Goal: Information Seeking & Learning: Learn about a topic

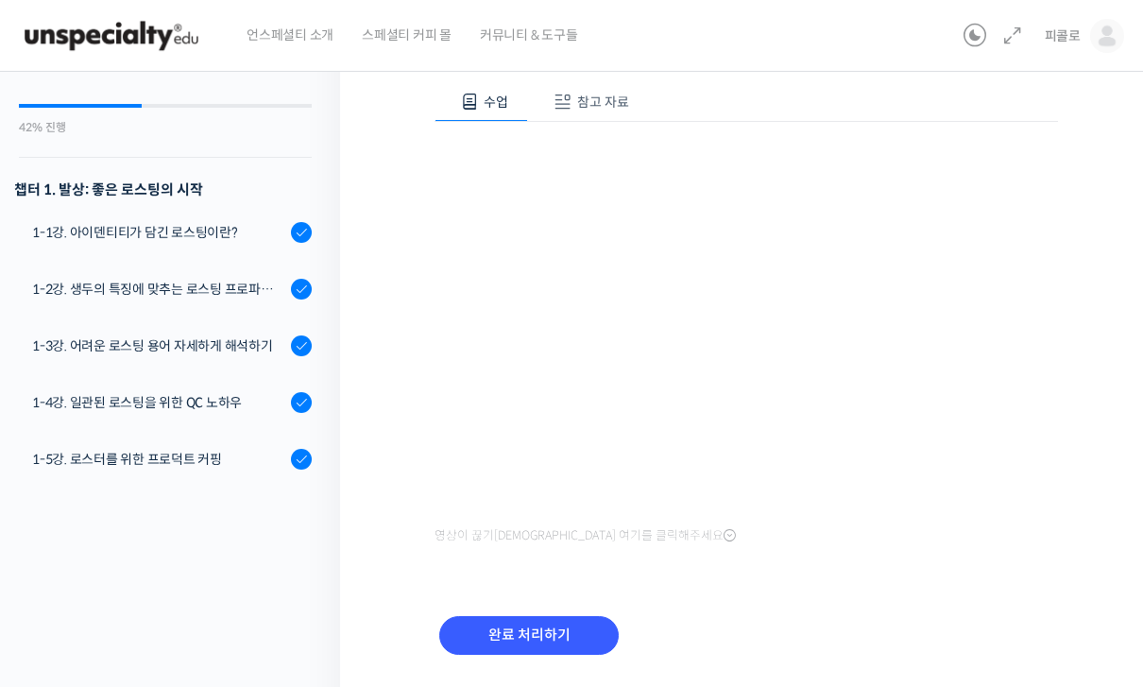
scroll to position [399, 0]
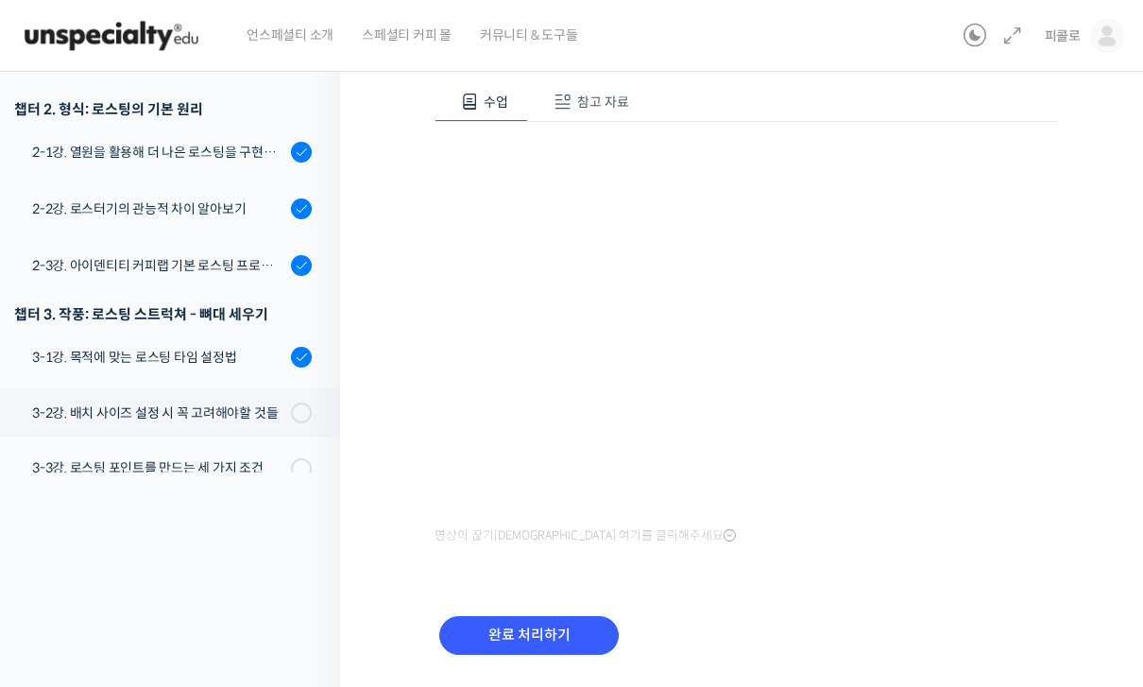
click at [521, 633] on input "완료 처리하기" at bounding box center [529, 635] width 180 height 39
click at [545, 627] on input "완료 처리하기" at bounding box center [529, 635] width 180 height 39
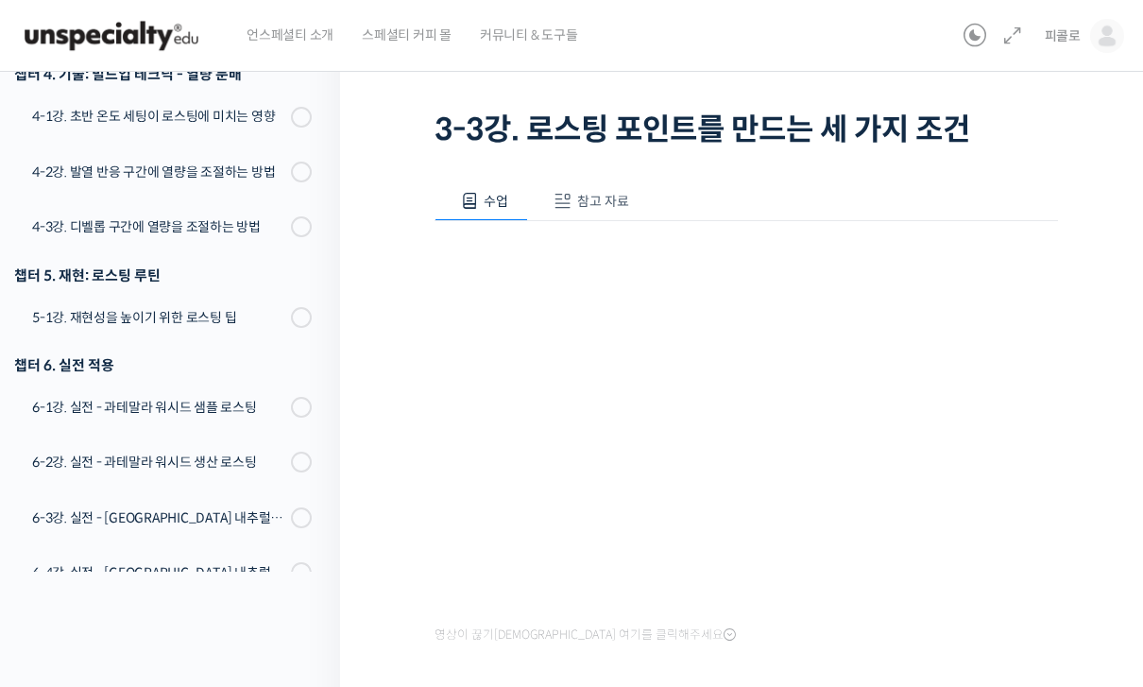
scroll to position [217, 0]
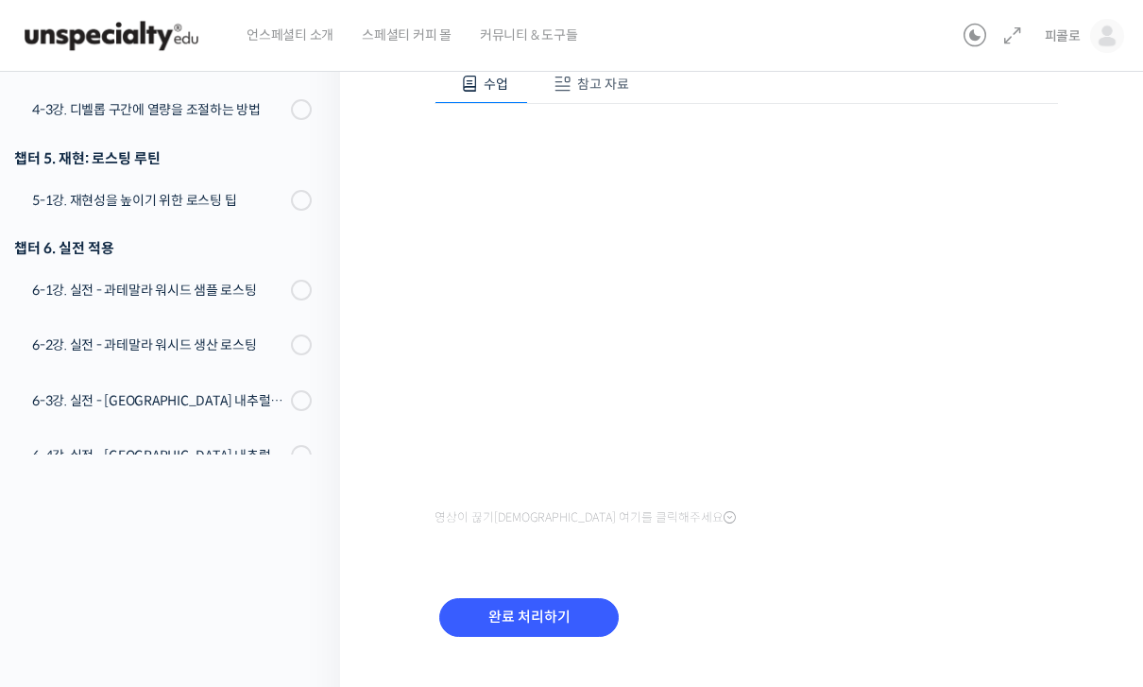
click at [534, 613] on input "완료 처리하기" at bounding box center [529, 617] width 180 height 39
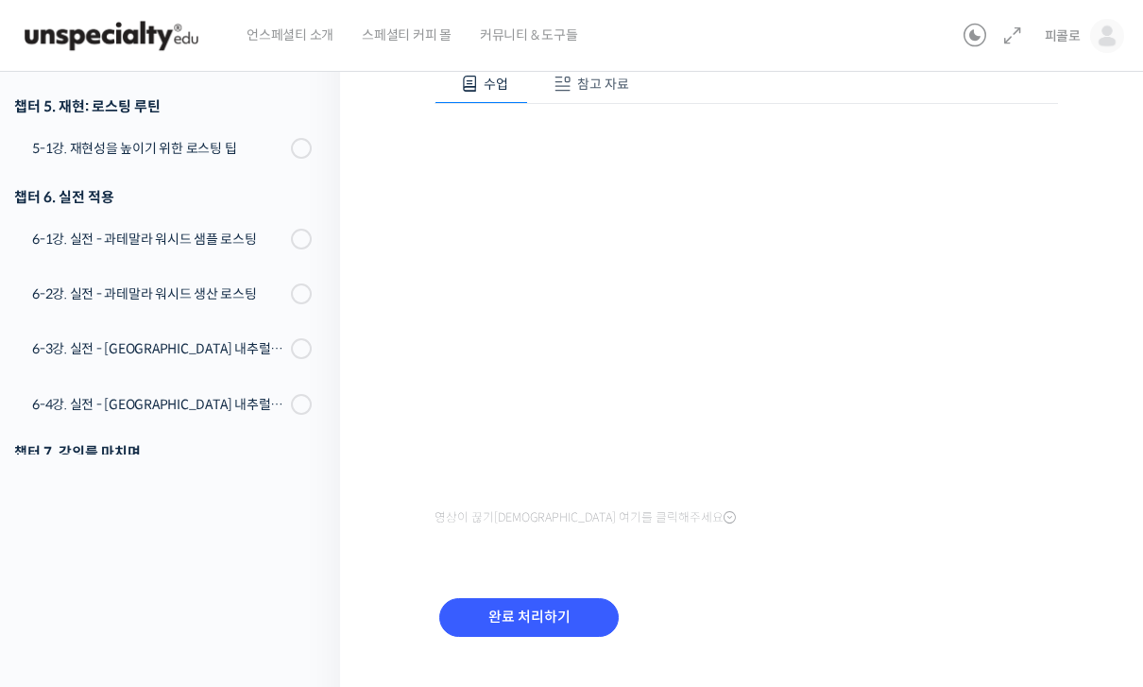
scroll to position [254, 0]
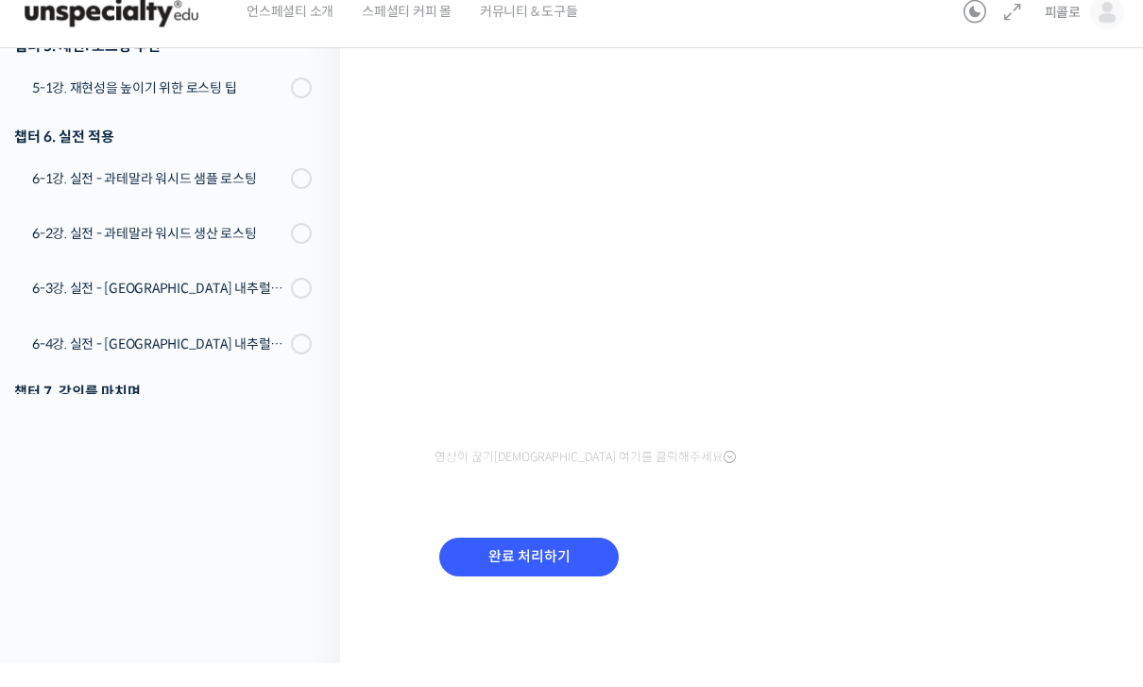
click at [550, 561] on input "완료 처리하기" at bounding box center [529, 580] width 180 height 39
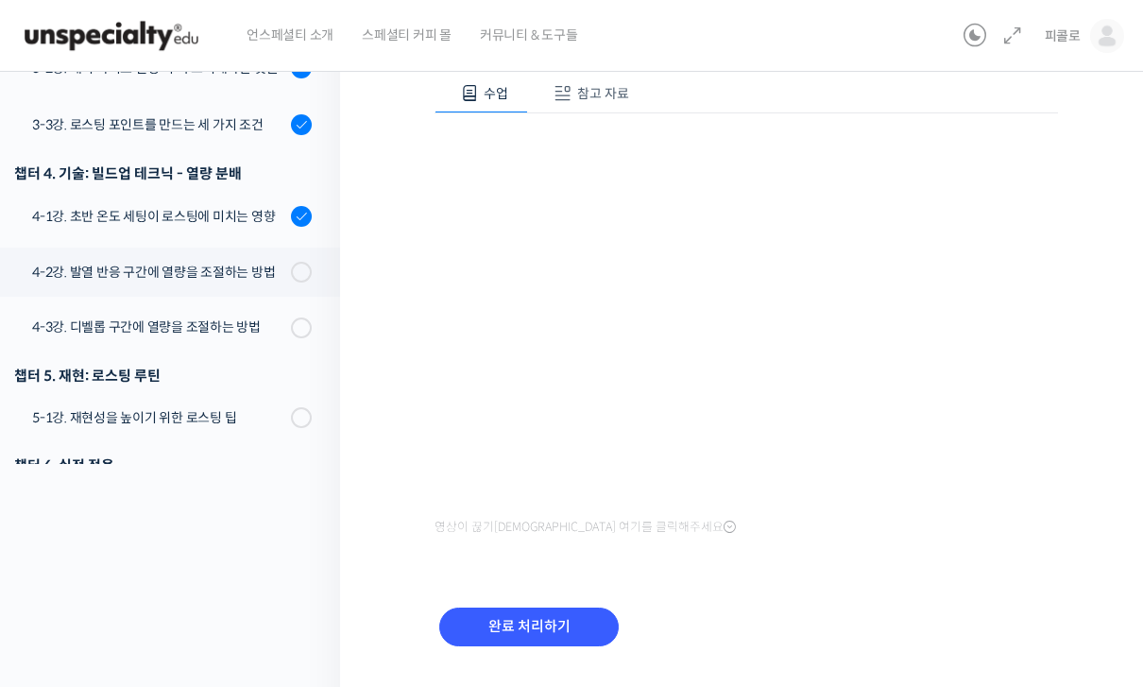
scroll to position [254, 0]
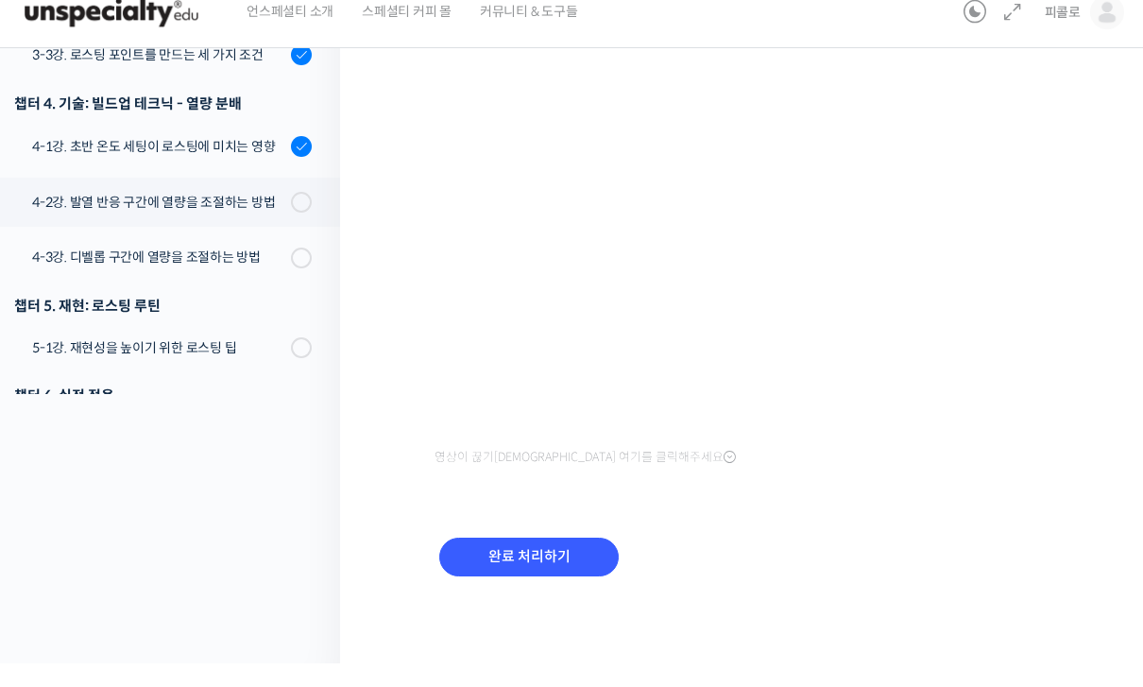
click at [551, 561] on input "완료 처리하기" at bounding box center [529, 580] width 180 height 39
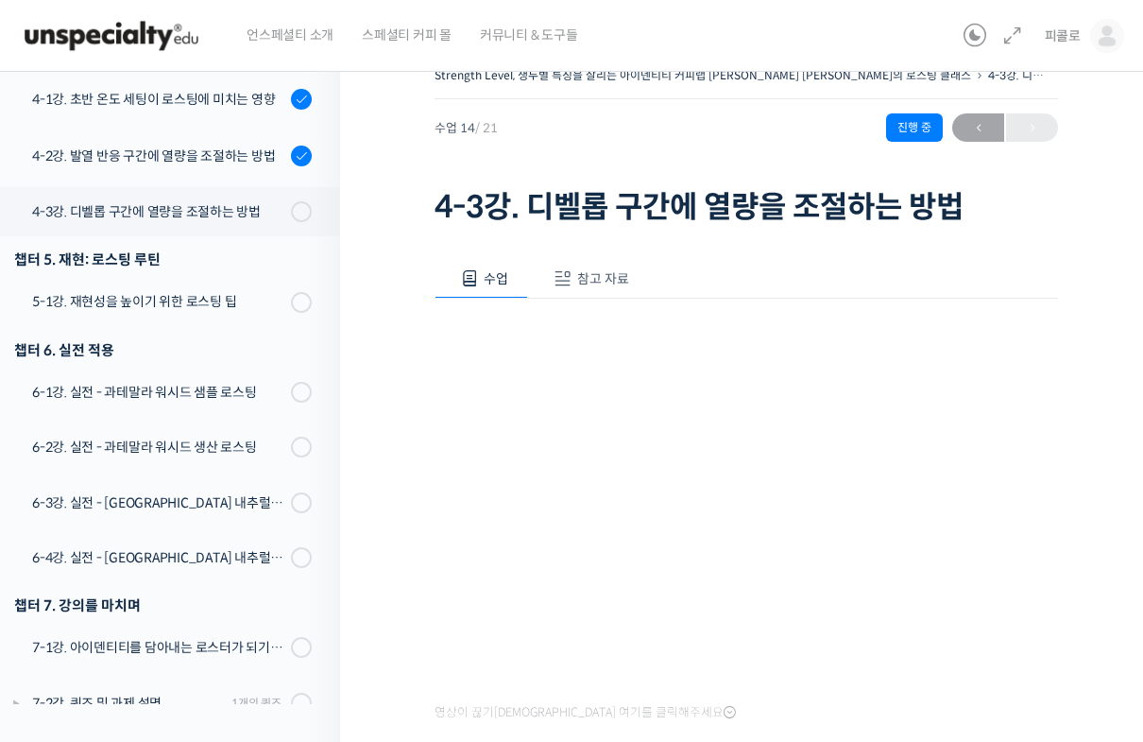
scroll to position [998, 0]
